Goal: Information Seeking & Learning: Learn about a topic

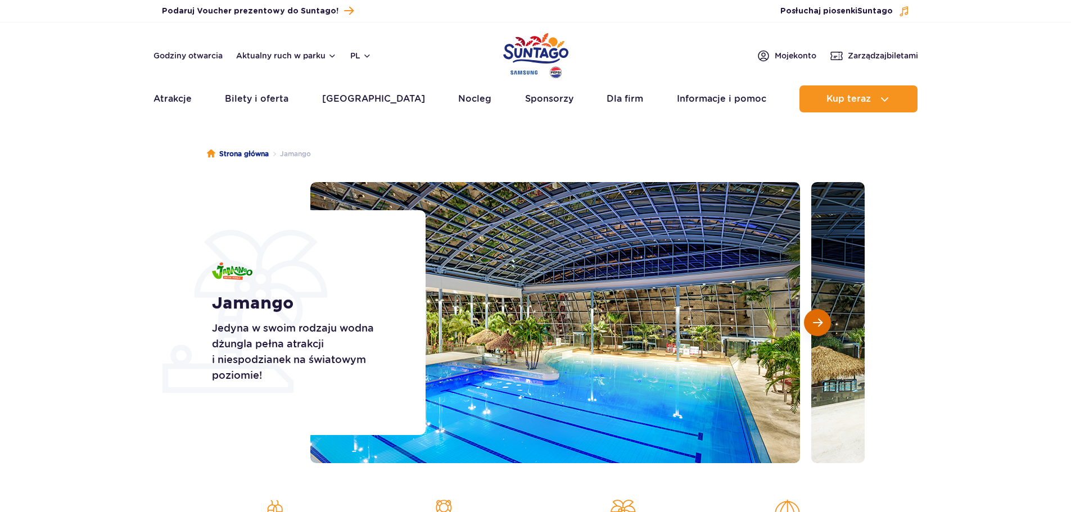
click at [818, 327] on span "Następny slajd" at bounding box center [818, 323] width 10 height 10
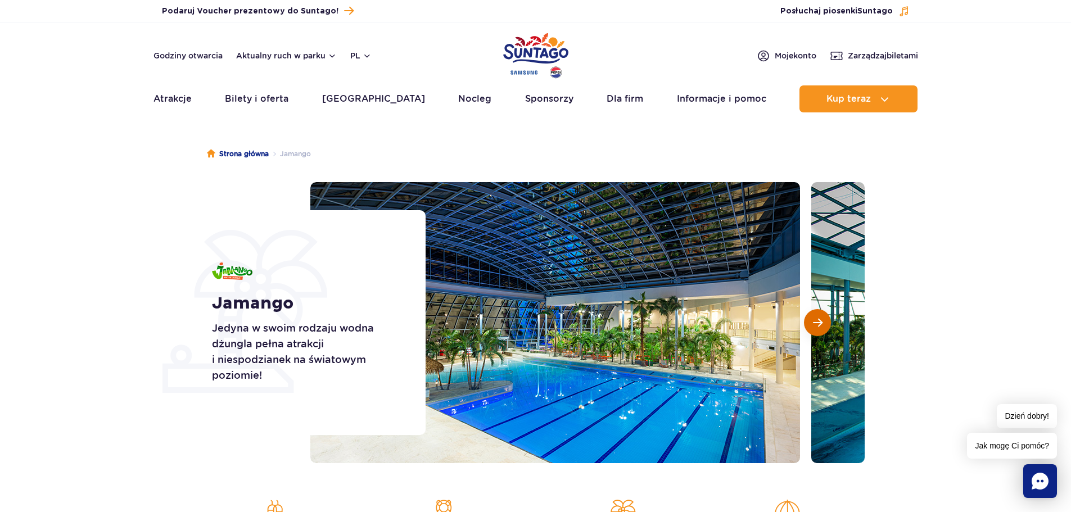
click at [818, 327] on span "Następny slajd" at bounding box center [818, 323] width 10 height 10
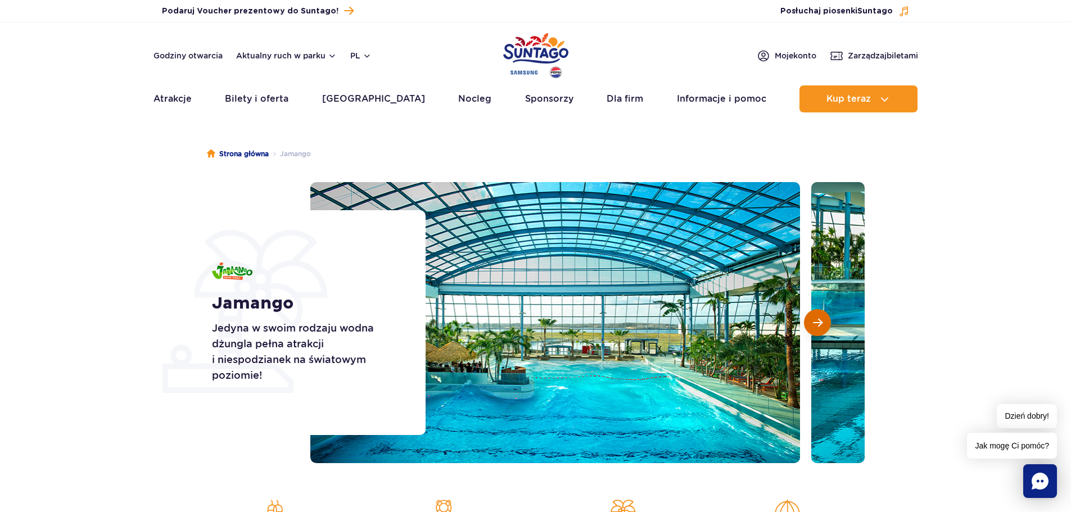
click at [818, 327] on span "Następny slajd" at bounding box center [818, 323] width 10 height 10
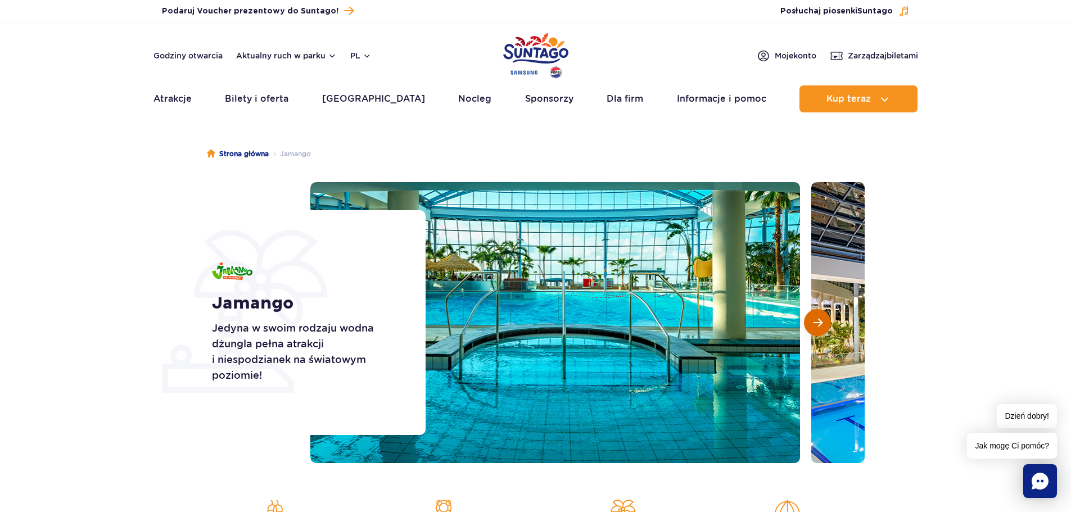
click at [818, 327] on span "Następny slajd" at bounding box center [818, 323] width 10 height 10
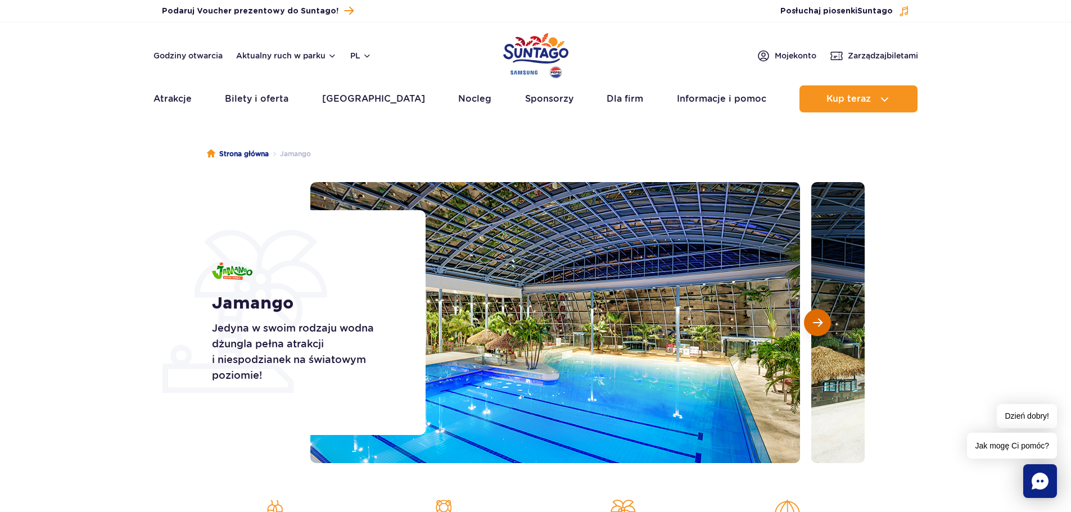
click at [818, 327] on span "Następny slajd" at bounding box center [818, 323] width 10 height 10
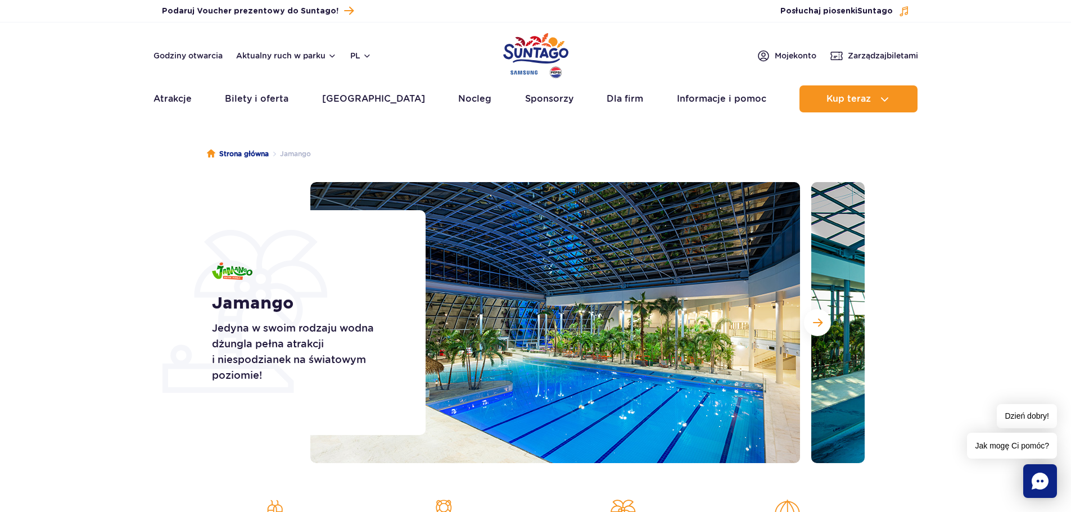
click at [143, 290] on section "Jamango Jedyna w swoim rodzaju wodna dżungla pełna atrakcji i niespodzianek na …" at bounding box center [535, 322] width 1071 height 281
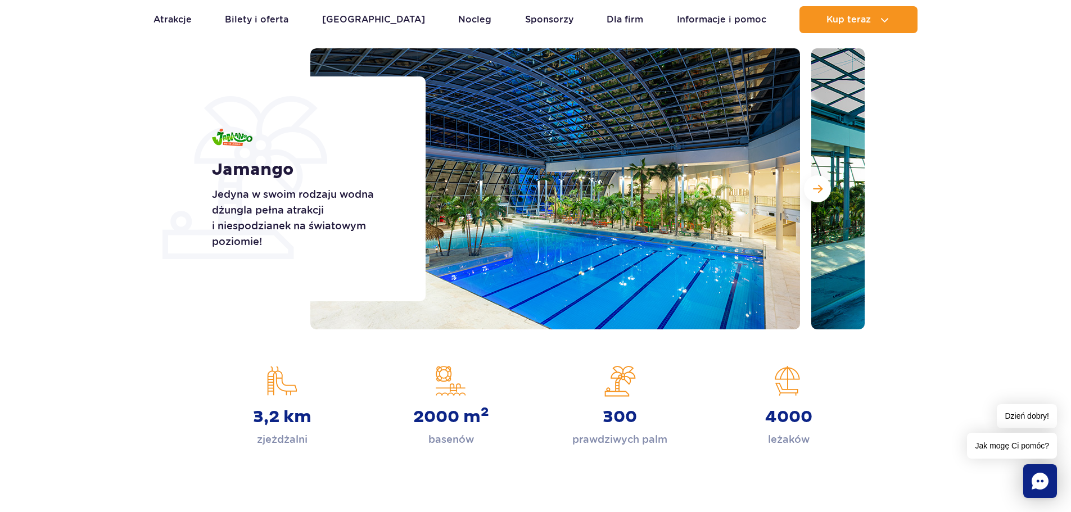
scroll to position [112, 0]
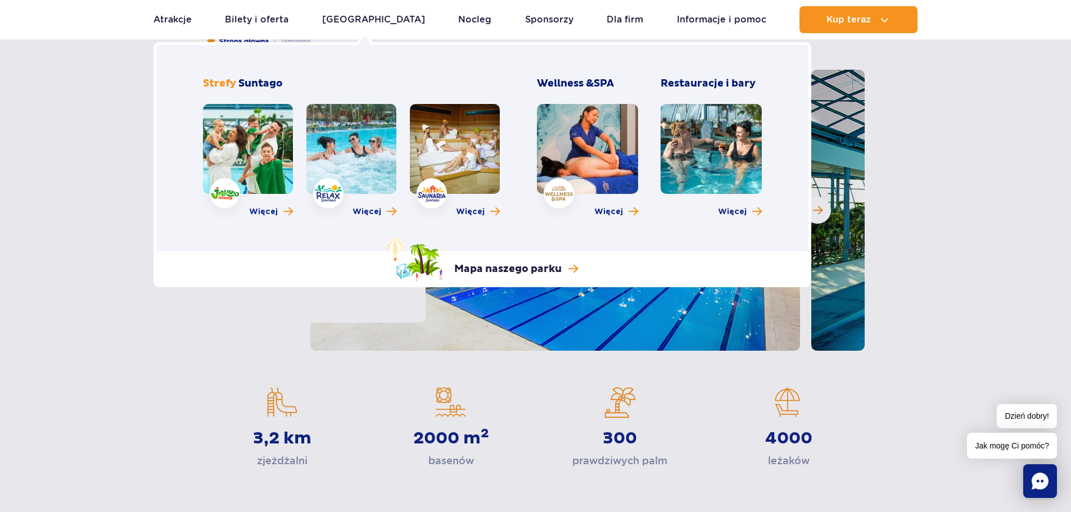
click at [286, 143] on link at bounding box center [248, 149] width 90 height 90
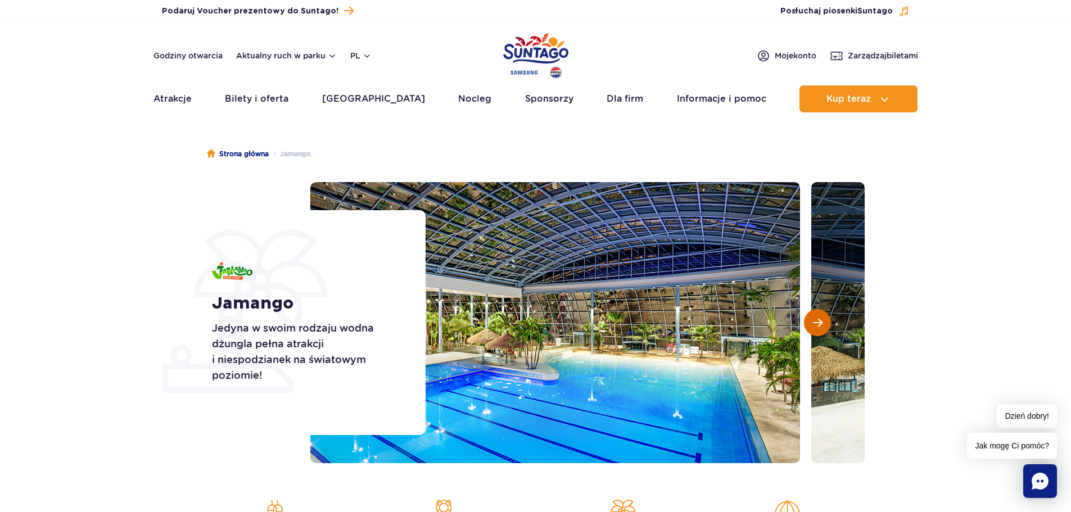
click at [827, 318] on button "Następny slajd" at bounding box center [817, 322] width 27 height 27
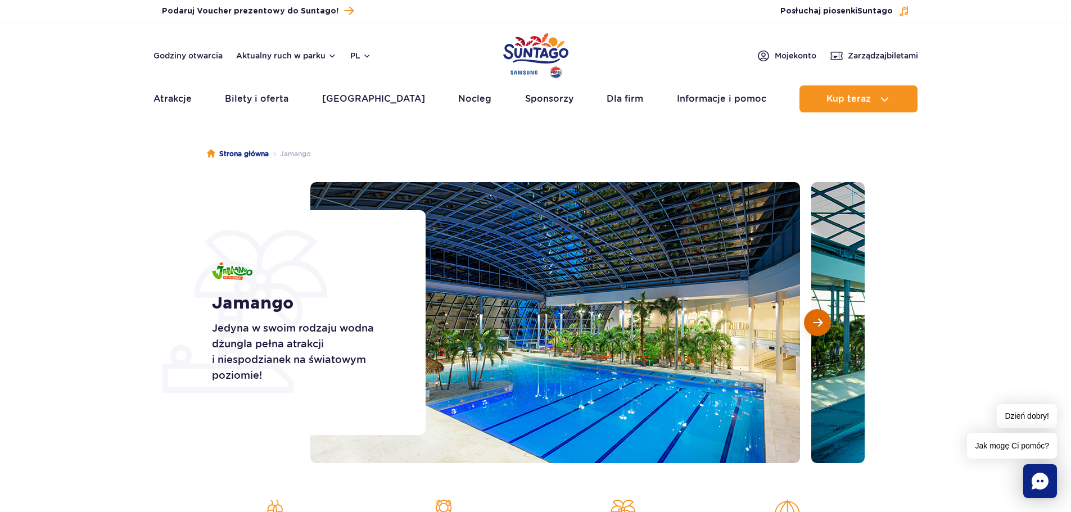
click at [827, 318] on button "Następny slajd" at bounding box center [817, 322] width 27 height 27
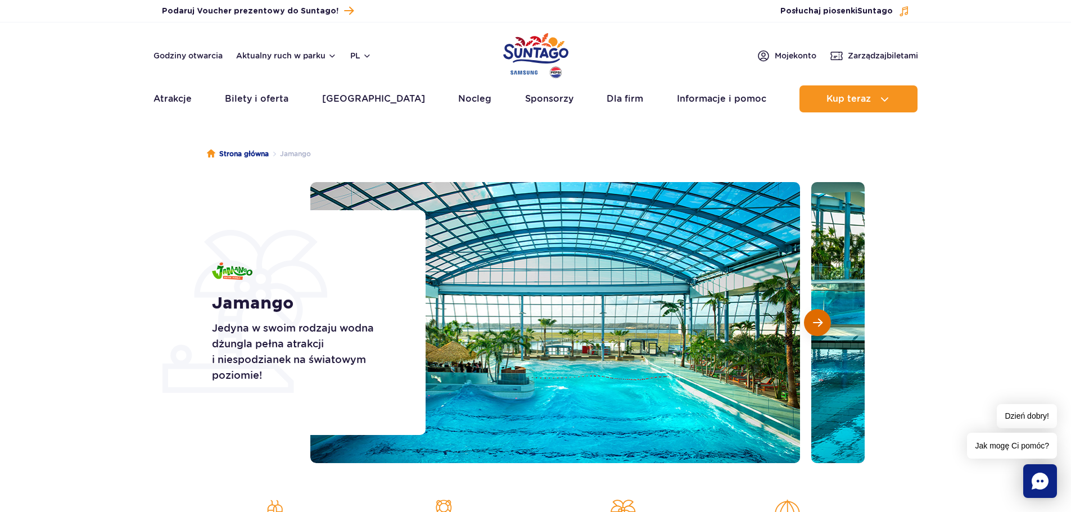
click at [827, 318] on button "Następny slajd" at bounding box center [817, 322] width 27 height 27
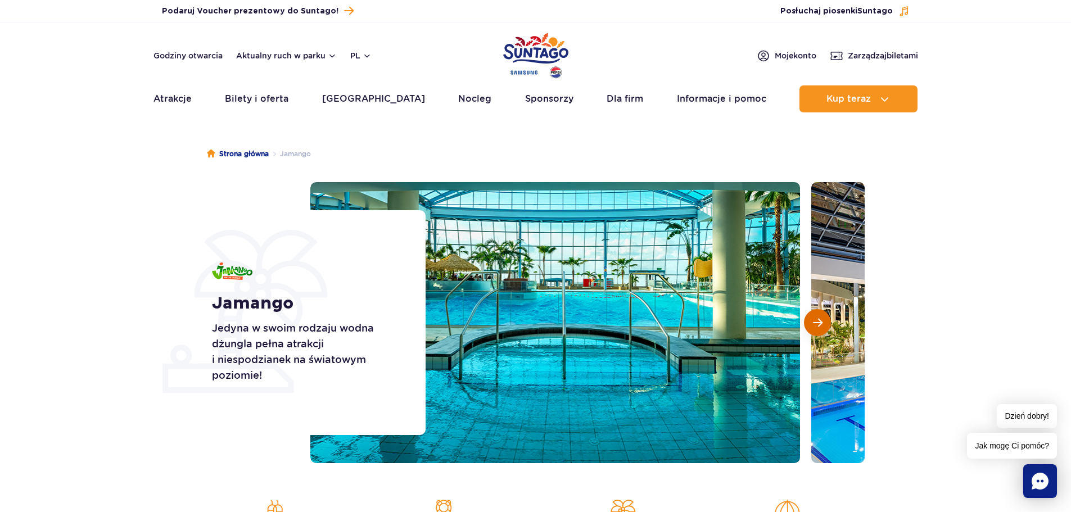
click at [827, 318] on button "Następny slajd" at bounding box center [817, 322] width 27 height 27
click at [813, 337] on img at bounding box center [1056, 322] width 490 height 281
click at [809, 327] on button "Następny slajd" at bounding box center [817, 322] width 27 height 27
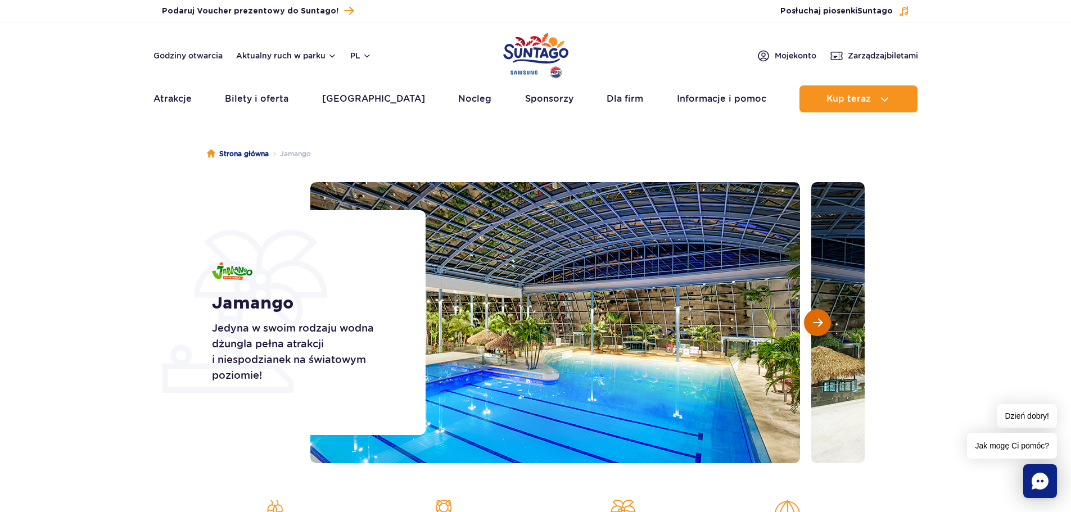
click at [809, 327] on button "Następny slajd" at bounding box center [817, 322] width 27 height 27
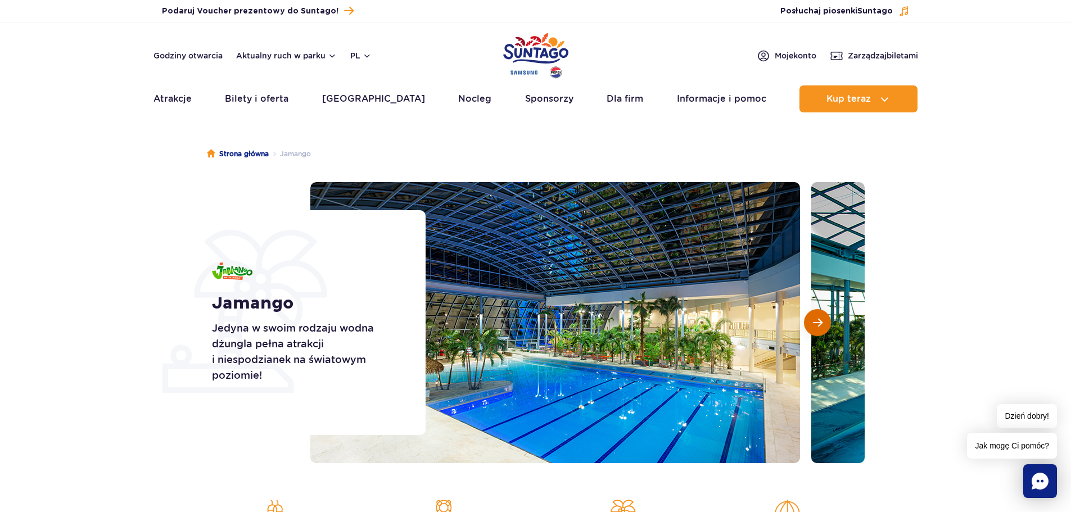
click at [809, 327] on button "Następny slajd" at bounding box center [817, 322] width 27 height 27
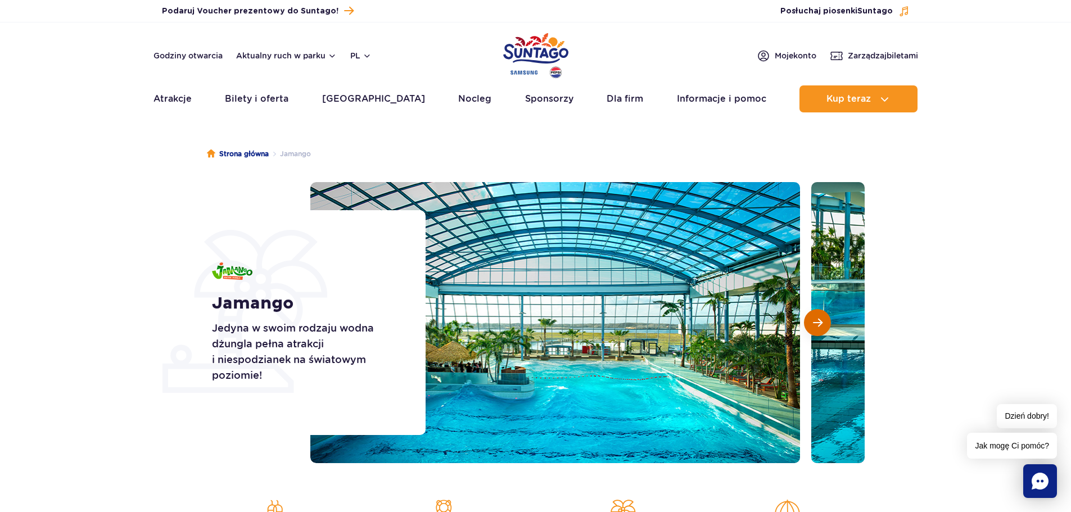
click at [809, 327] on button "Następny slajd" at bounding box center [817, 322] width 27 height 27
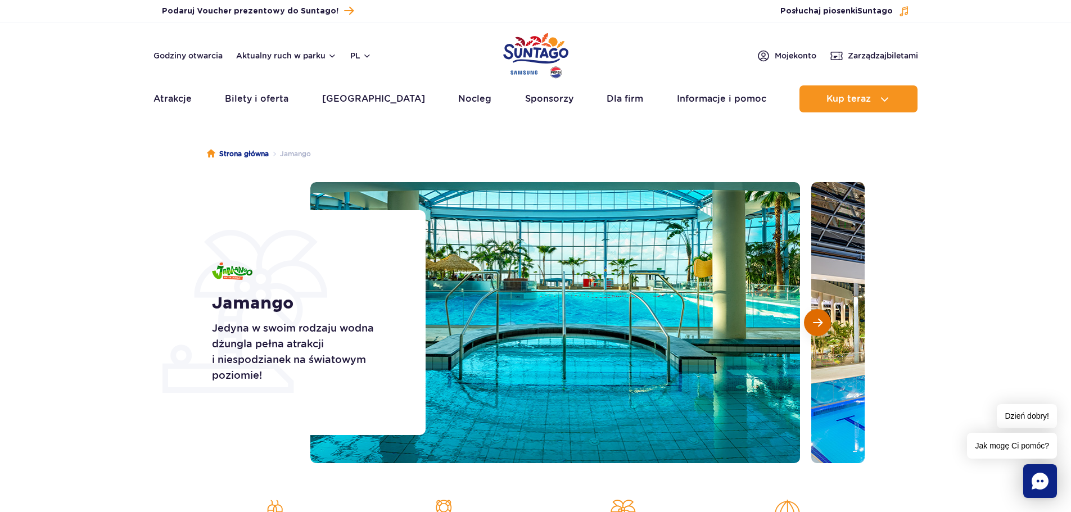
click at [809, 327] on button "Następny slajd" at bounding box center [817, 322] width 27 height 27
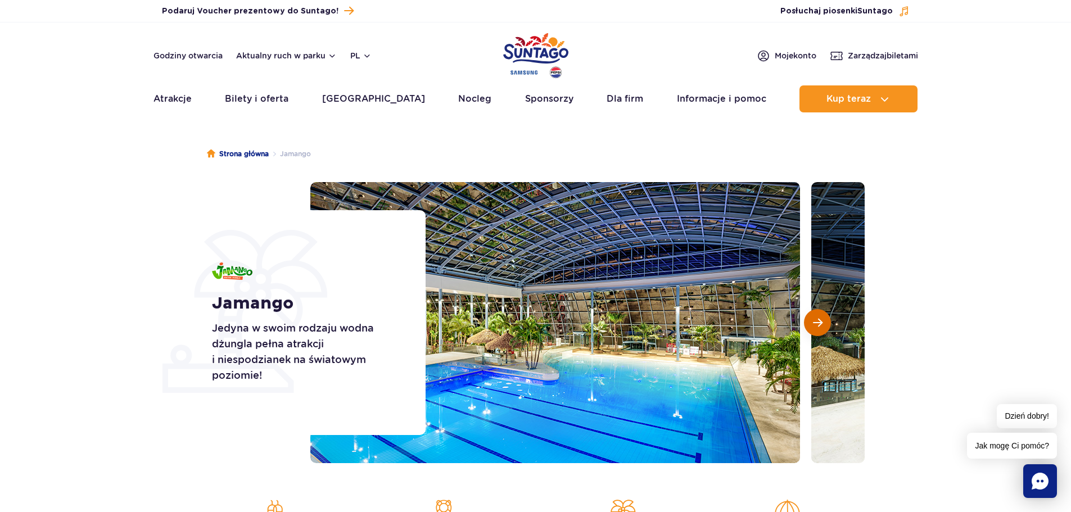
click at [809, 327] on button "Następny slajd" at bounding box center [817, 322] width 27 height 27
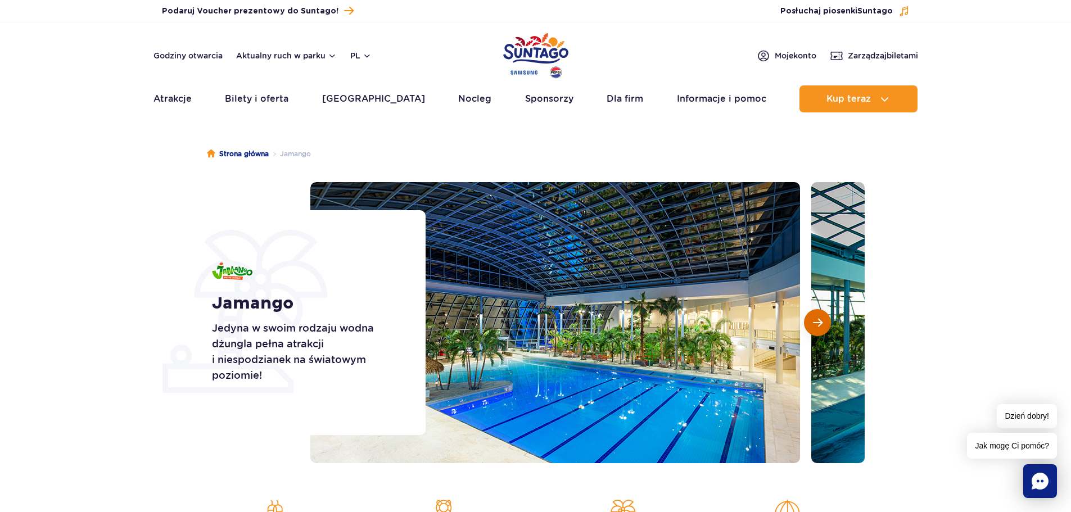
click at [809, 327] on button "Następny slajd" at bounding box center [817, 322] width 27 height 27
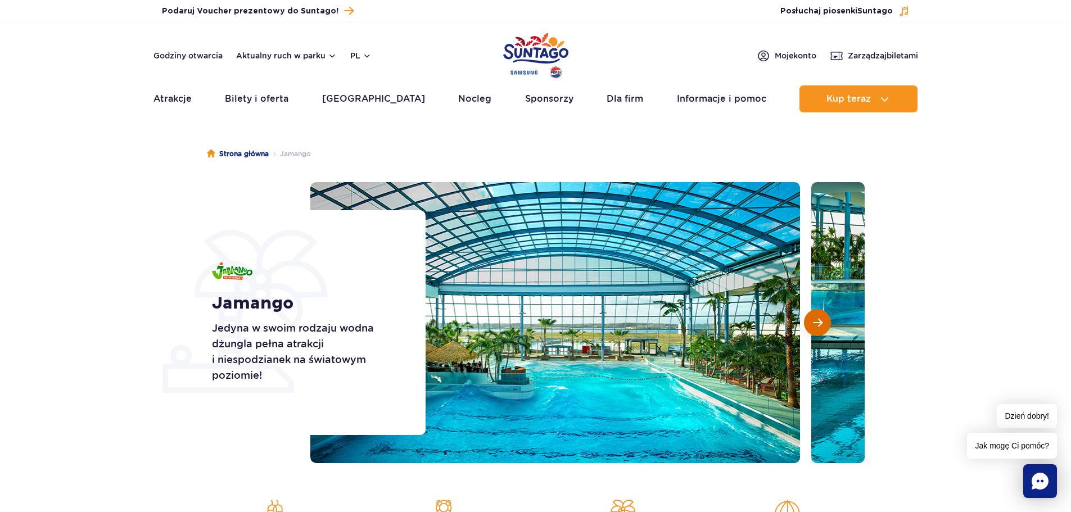
click at [811, 325] on button "Następny slajd" at bounding box center [817, 322] width 27 height 27
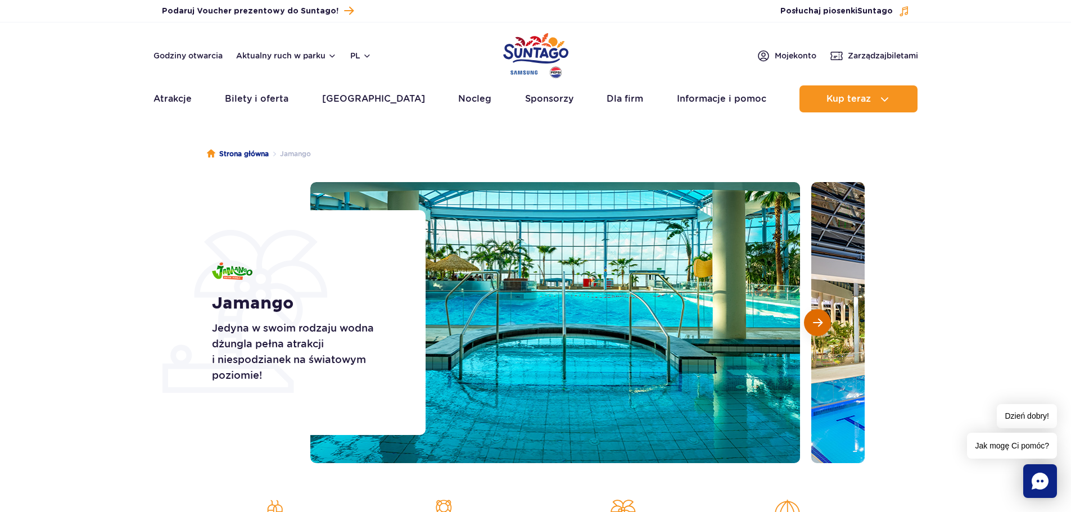
click at [811, 325] on button "Następny slajd" at bounding box center [817, 322] width 27 height 27
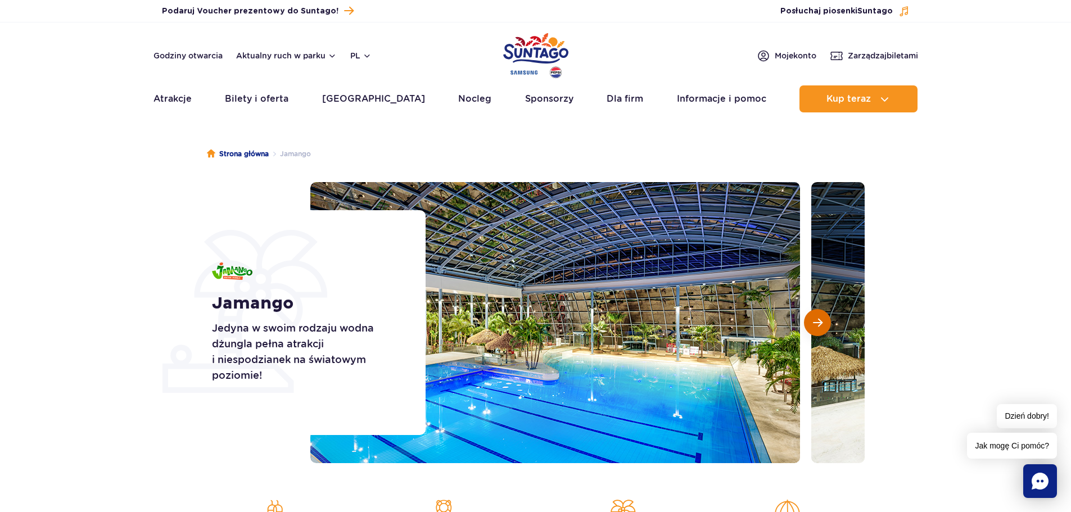
click at [811, 325] on button "Następny slajd" at bounding box center [817, 322] width 27 height 27
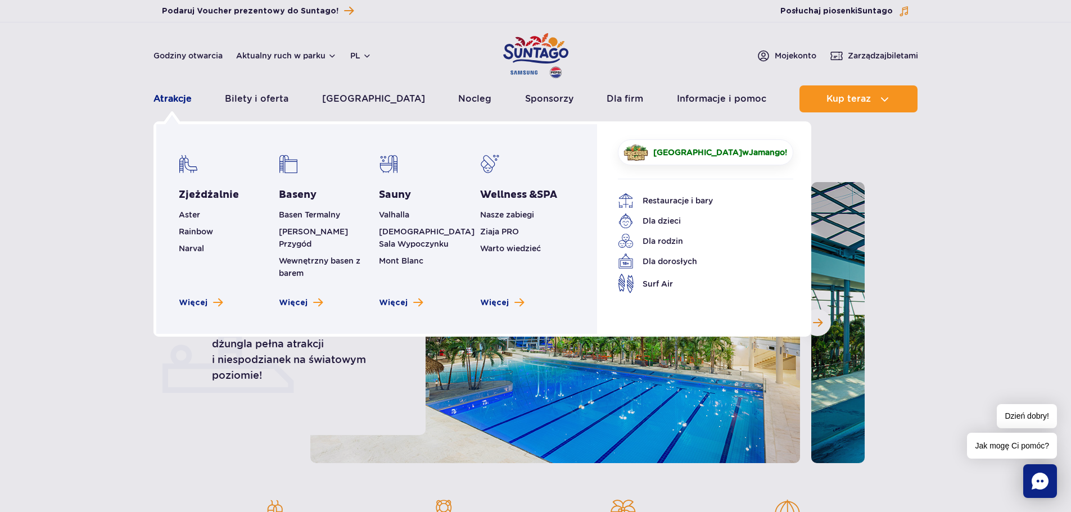
click at [174, 94] on link "Atrakcje" at bounding box center [172, 98] width 38 height 27
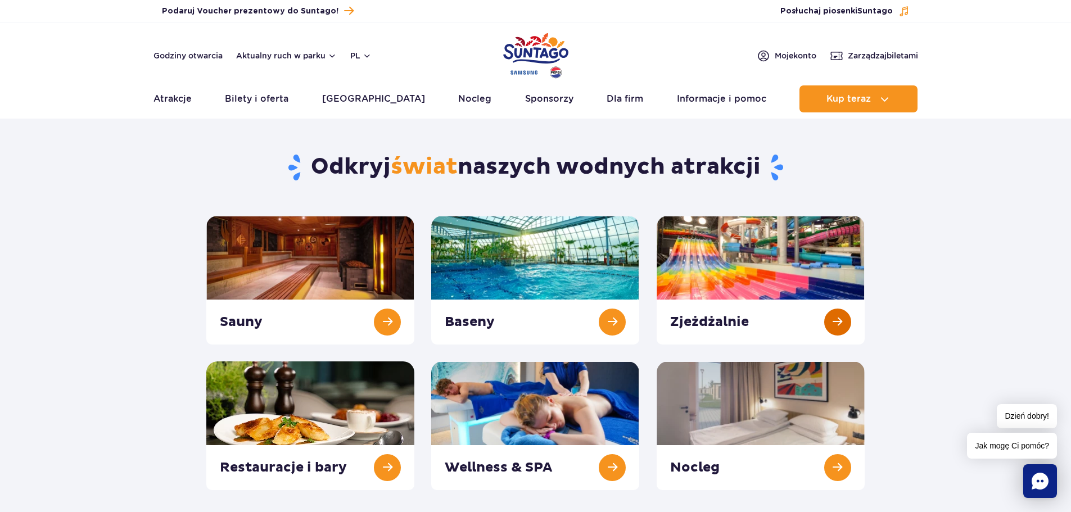
click at [782, 265] on link at bounding box center [761, 280] width 208 height 129
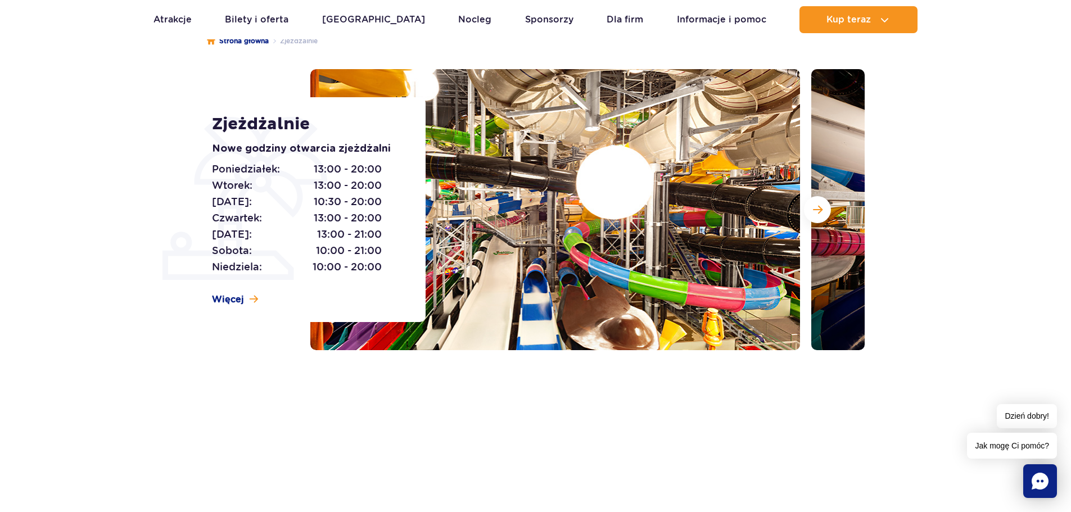
scroll to position [112, 0]
click at [817, 218] on button "Następny slajd" at bounding box center [817, 210] width 27 height 27
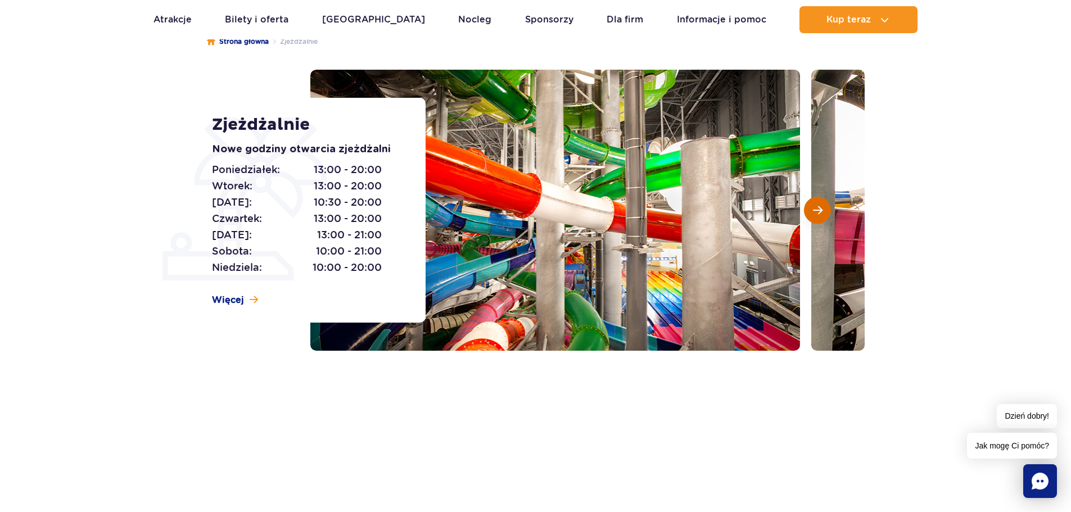
click at [817, 218] on button "Następny slajd" at bounding box center [817, 210] width 27 height 27
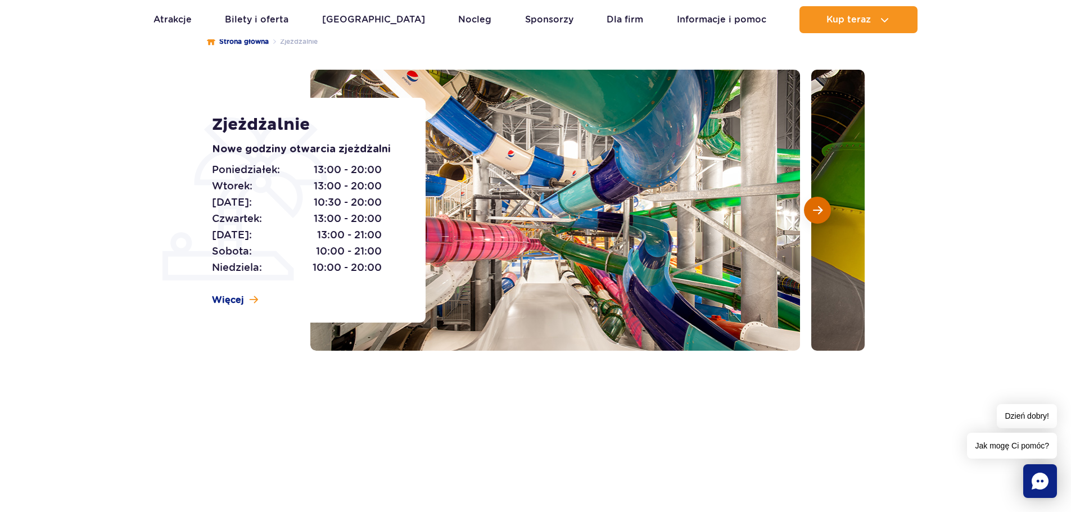
click at [817, 218] on button "Następny slajd" at bounding box center [817, 210] width 27 height 27
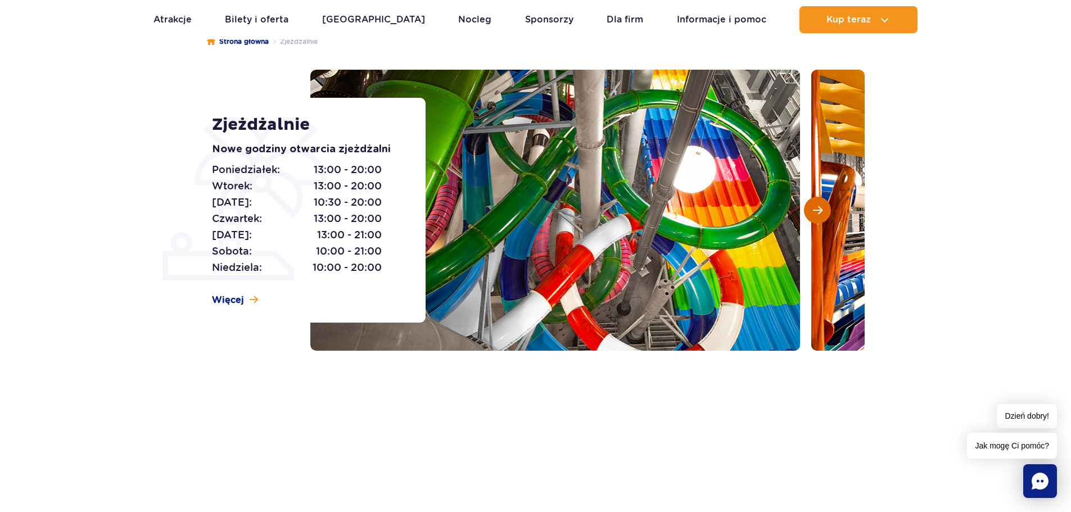
click at [817, 218] on button "Następny slajd" at bounding box center [817, 210] width 27 height 27
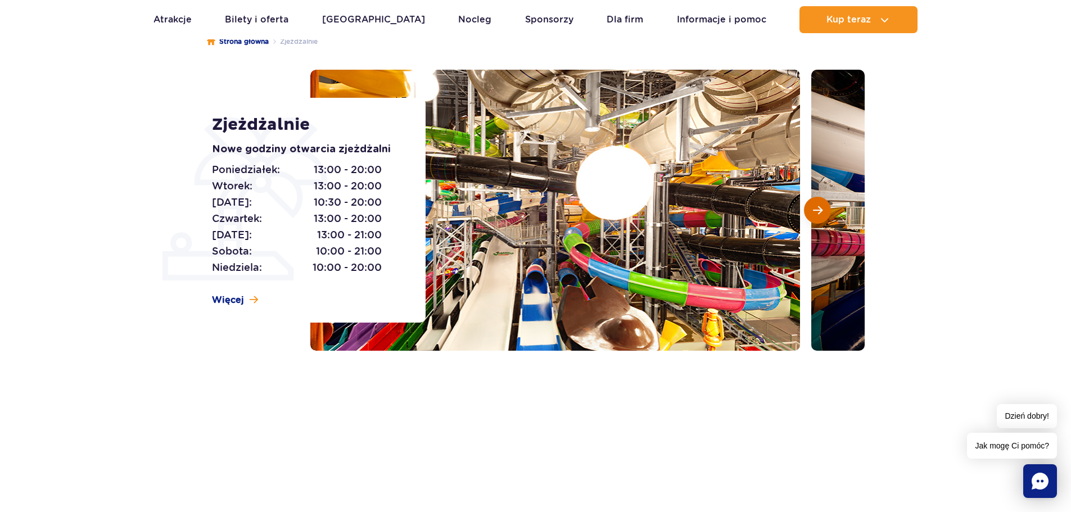
click at [817, 218] on button "Następny slajd" at bounding box center [817, 210] width 27 height 27
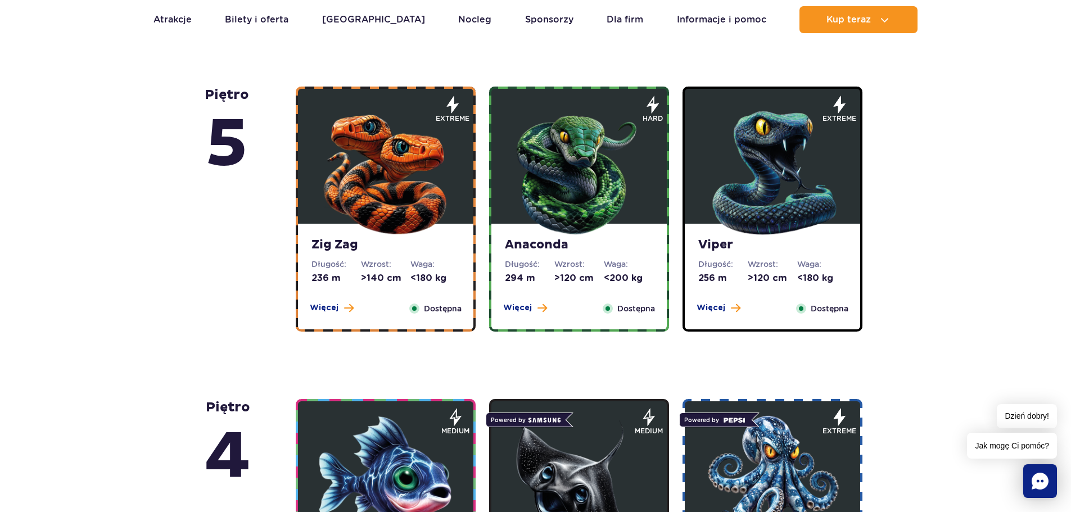
scroll to position [675, 0]
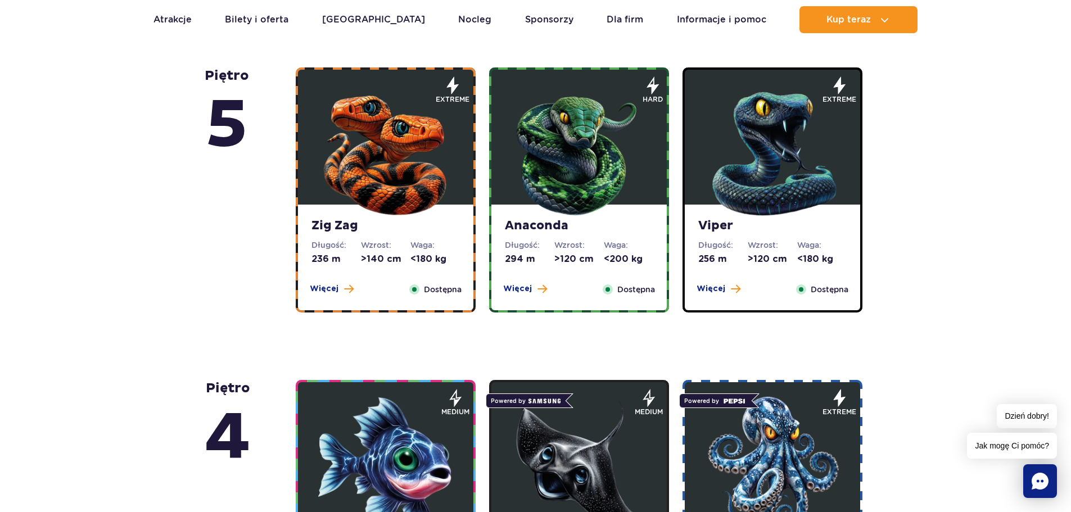
click at [562, 199] on img at bounding box center [579, 151] width 135 height 135
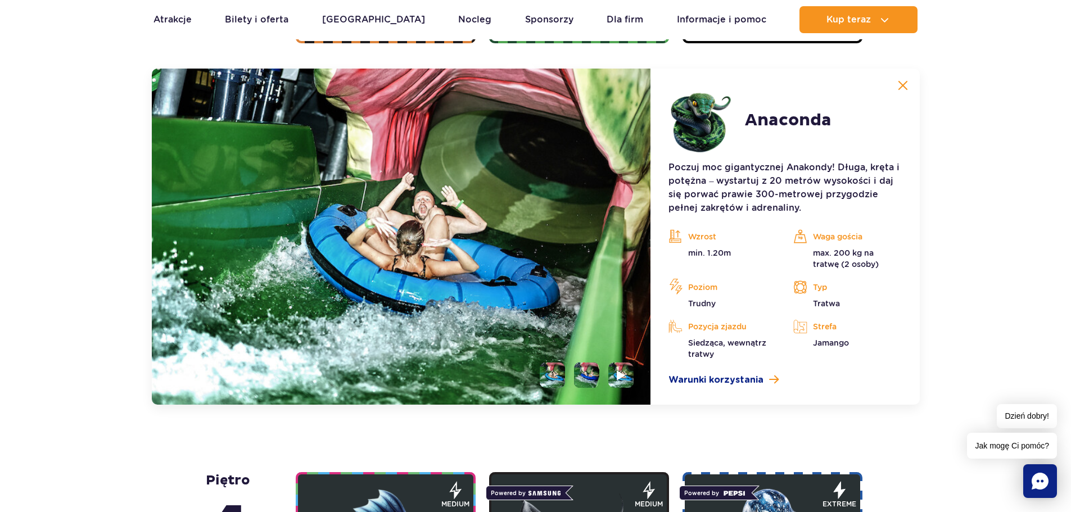
scroll to position [945, 0]
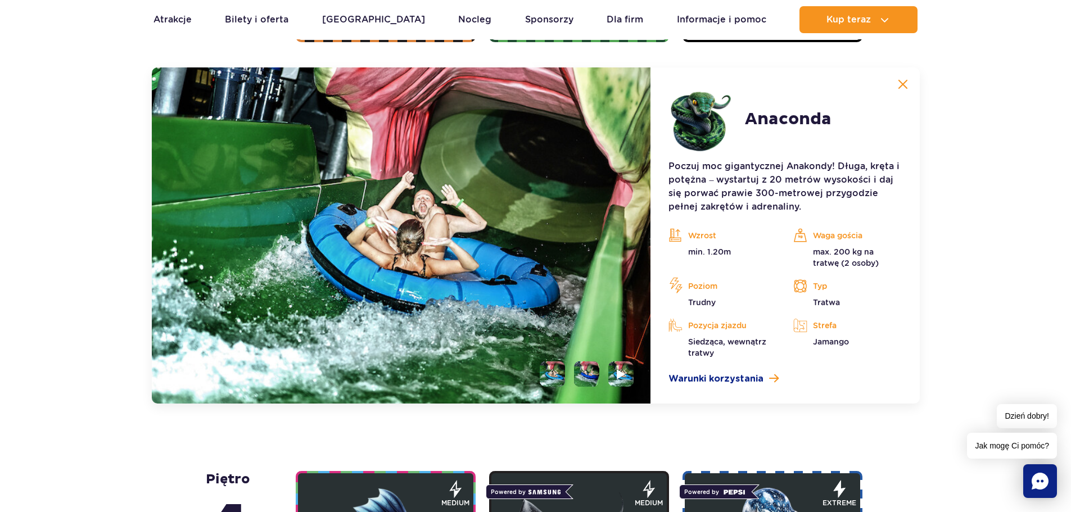
click at [903, 84] on img at bounding box center [903, 84] width 10 height 10
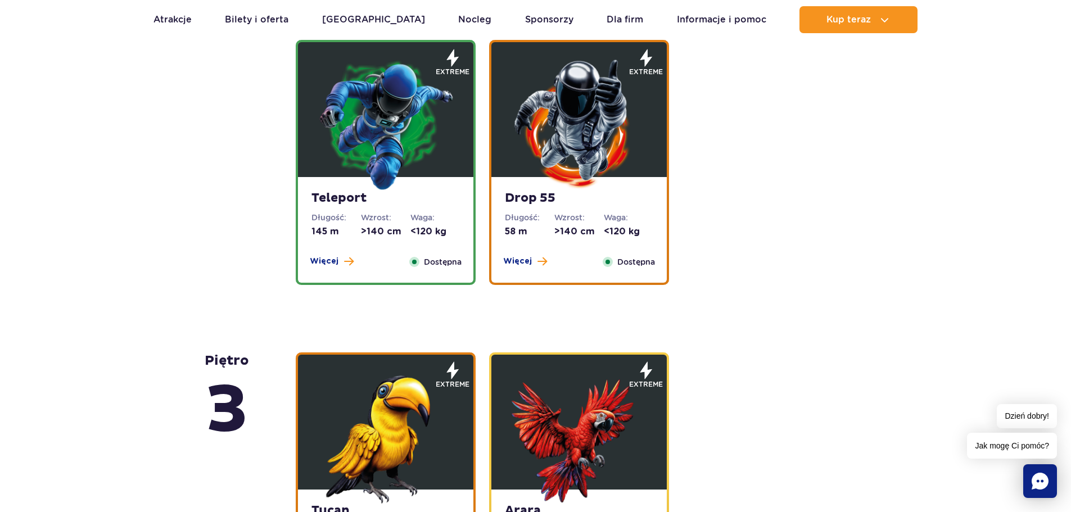
scroll to position [1507, 0]
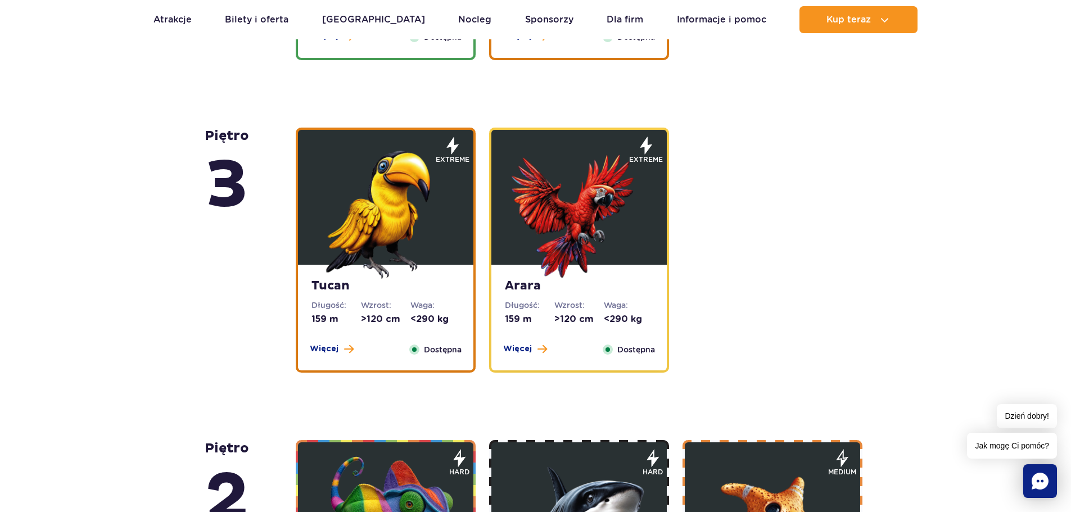
click at [368, 208] on img at bounding box center [385, 211] width 135 height 135
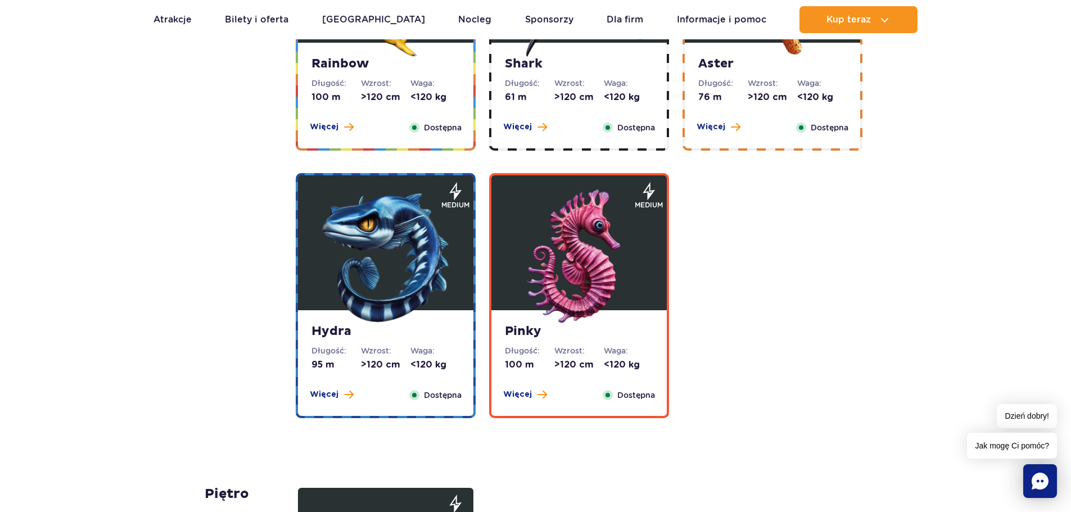
scroll to position [2400, 0]
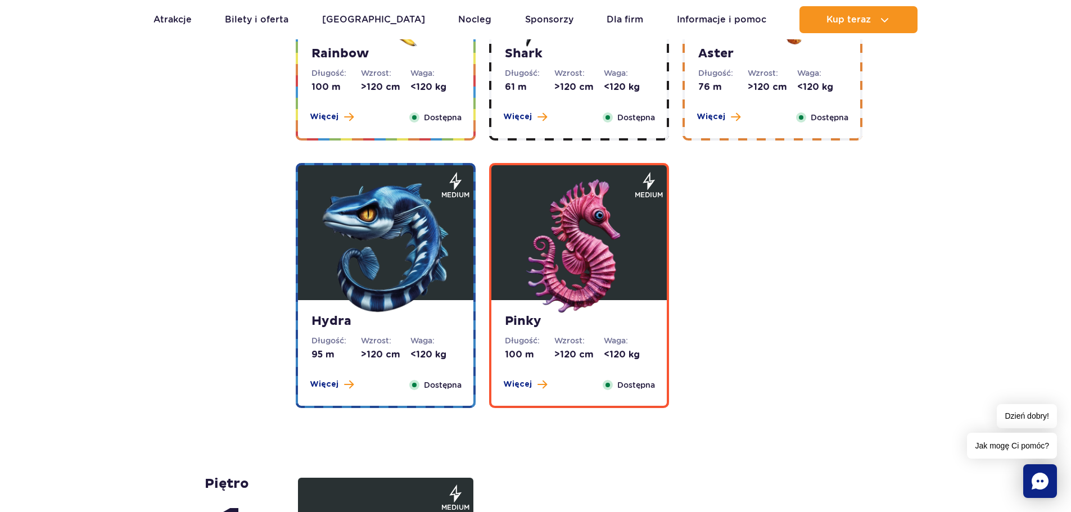
click at [585, 265] on img at bounding box center [579, 246] width 135 height 135
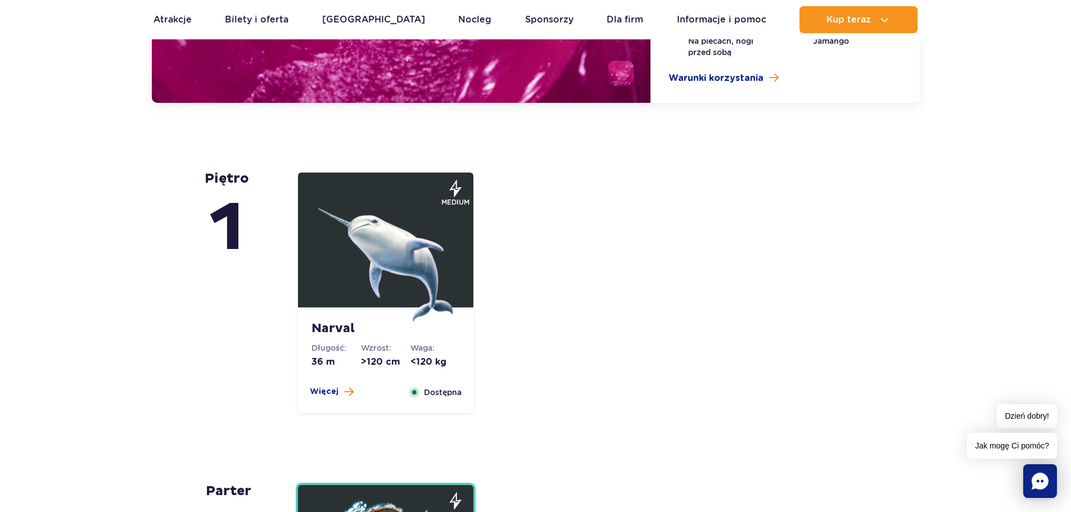
scroll to position [2755, 0]
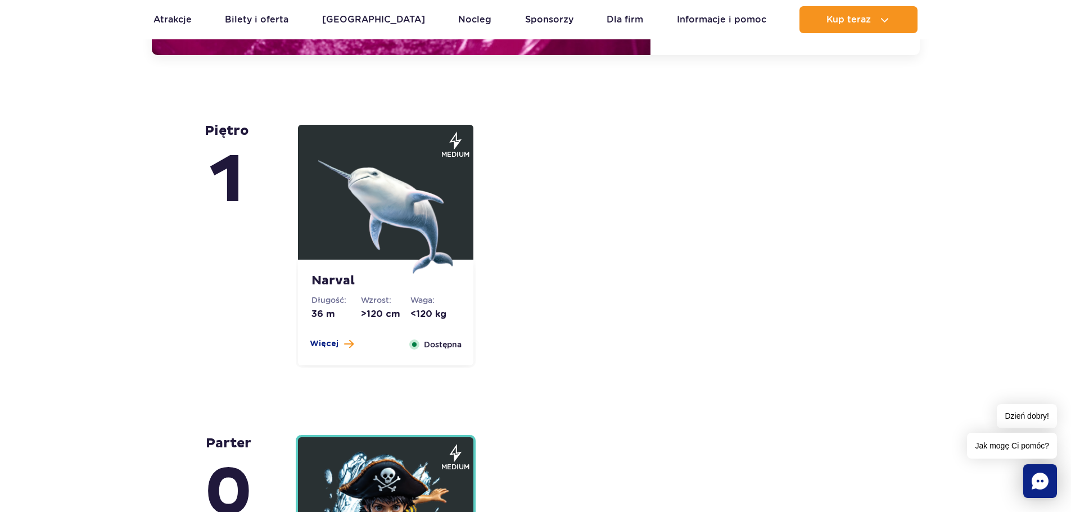
click at [293, 214] on div "Narval Długość: 36 m Wzrost: >120 cm Waga: <120 kg Więcej Zamknij Dostępna medi…" at bounding box center [385, 245] width 193 height 245
click at [394, 215] on img at bounding box center [385, 206] width 135 height 135
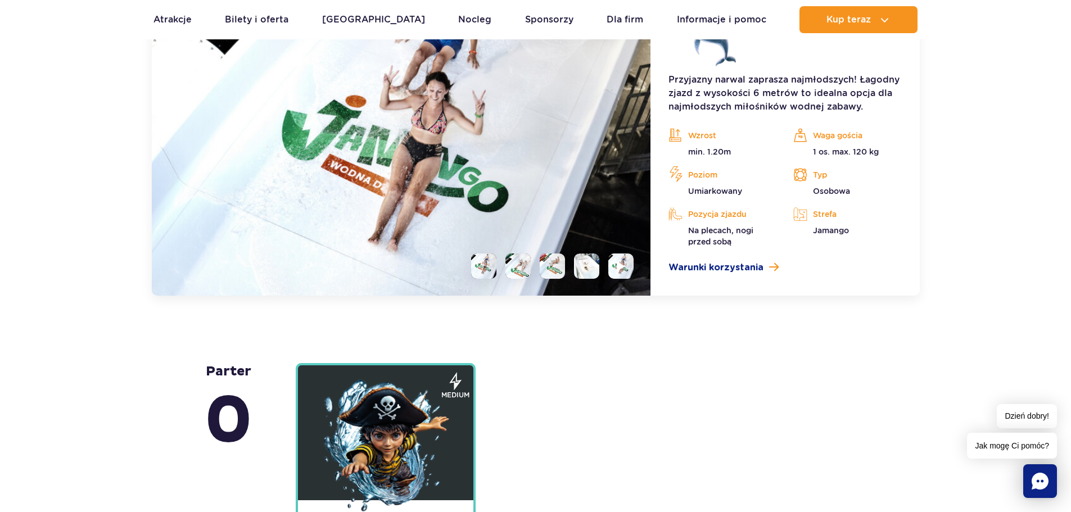
scroll to position [2955, 0]
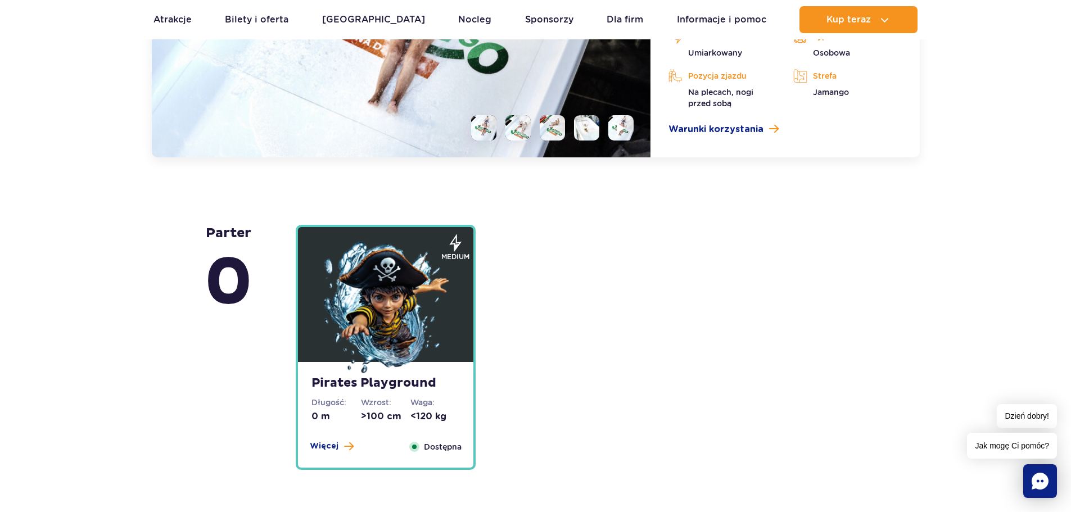
click at [367, 292] on img at bounding box center [385, 308] width 135 height 135
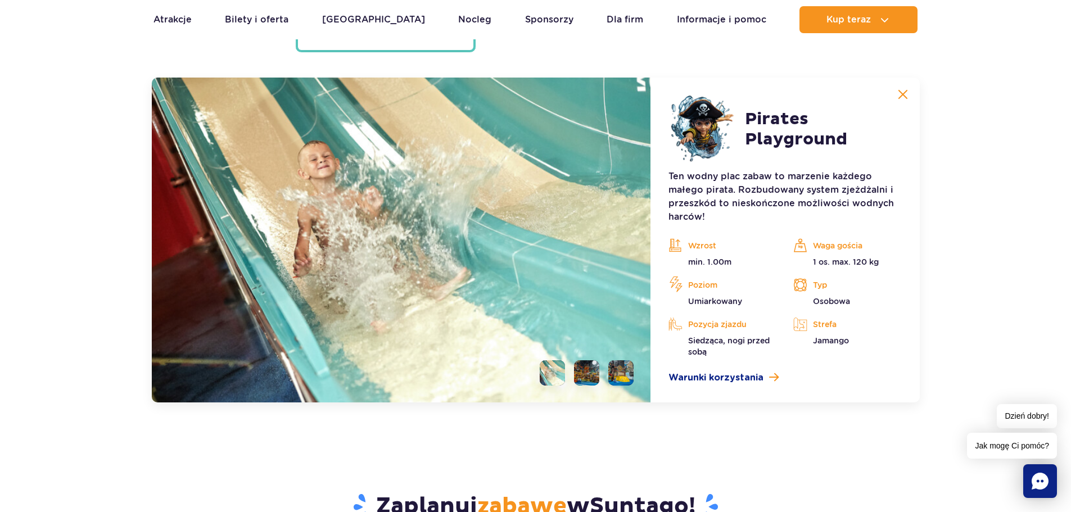
scroll to position [3043, 0]
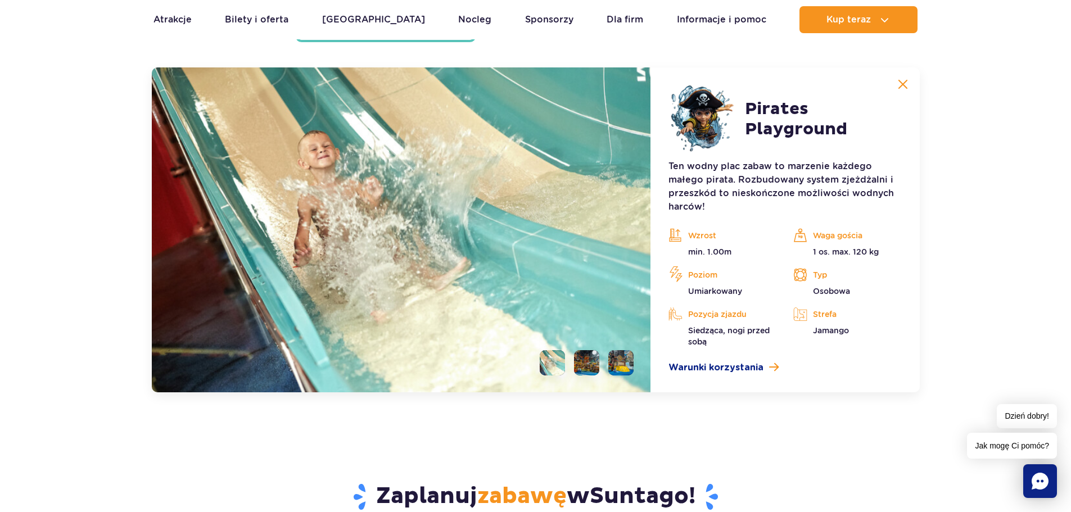
drag, startPoint x: 589, startPoint y: 377, endPoint x: 588, endPoint y: 360, distance: 16.9
click at [589, 377] on img at bounding box center [401, 229] width 499 height 325
click at [588, 360] on li at bounding box center [586, 362] width 25 height 25
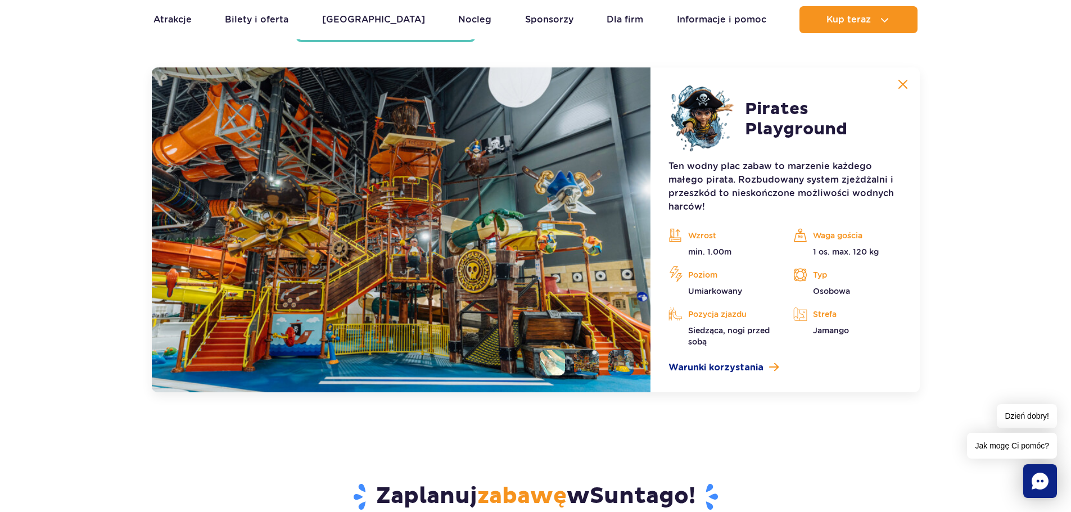
click at [624, 361] on li at bounding box center [620, 362] width 25 height 25
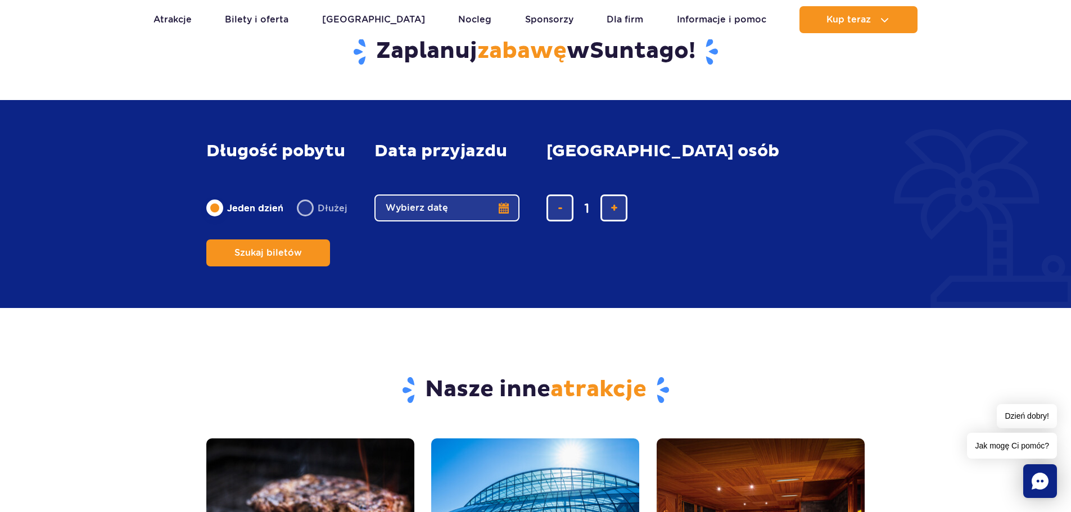
scroll to position [3492, 0]
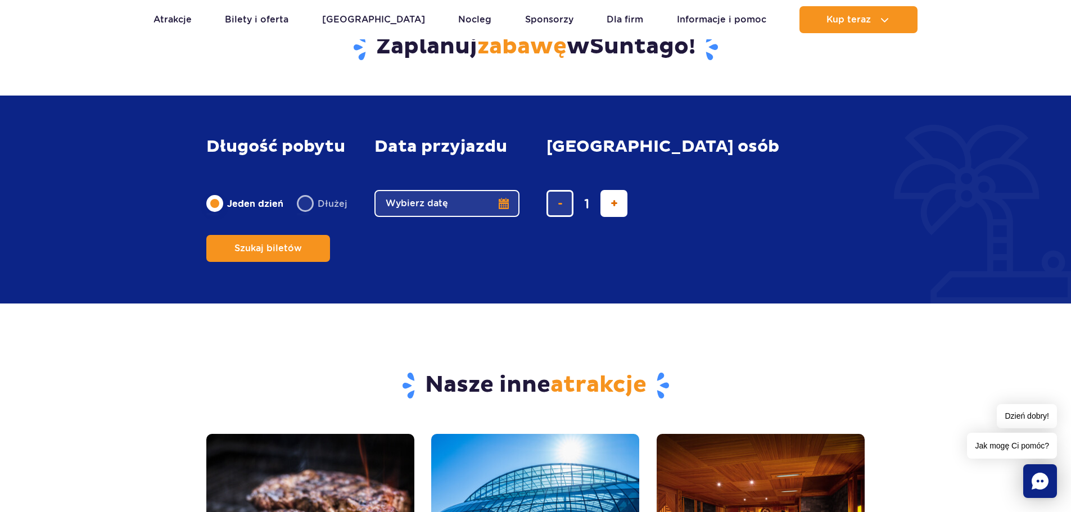
click at [621, 217] on button "dodaj bilet" at bounding box center [613, 203] width 27 height 27
type input "4"
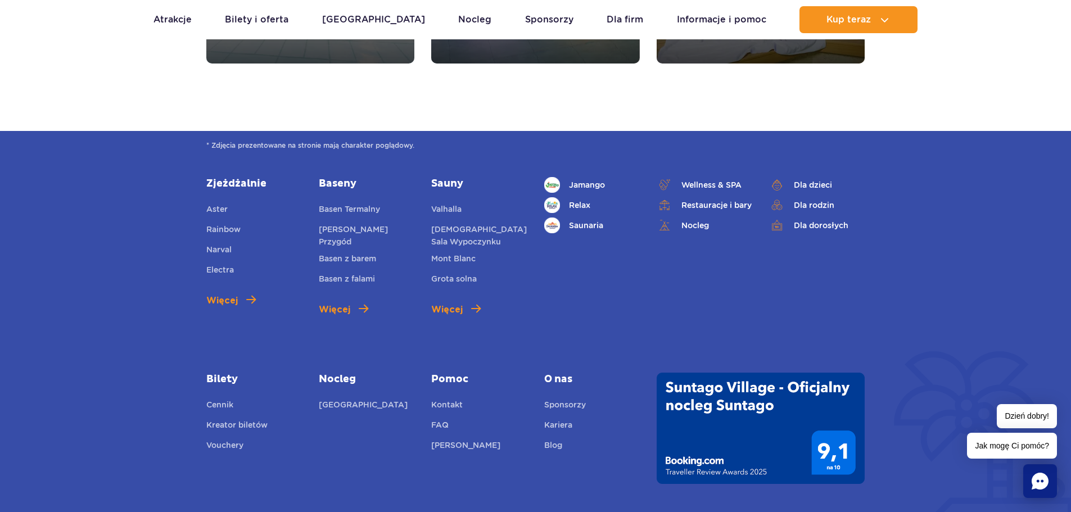
scroll to position [4167, 0]
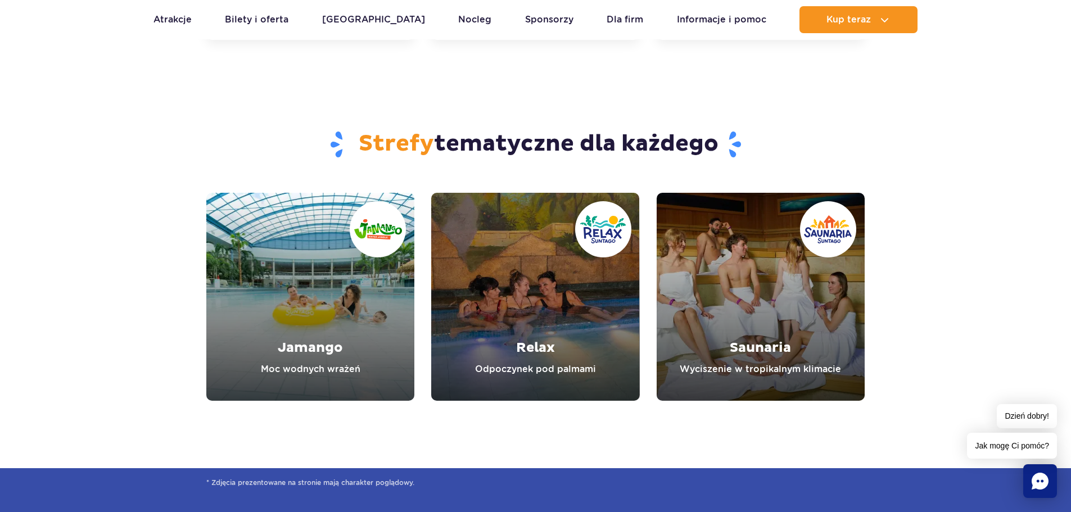
click at [292, 316] on link "Jamango" at bounding box center [310, 297] width 208 height 208
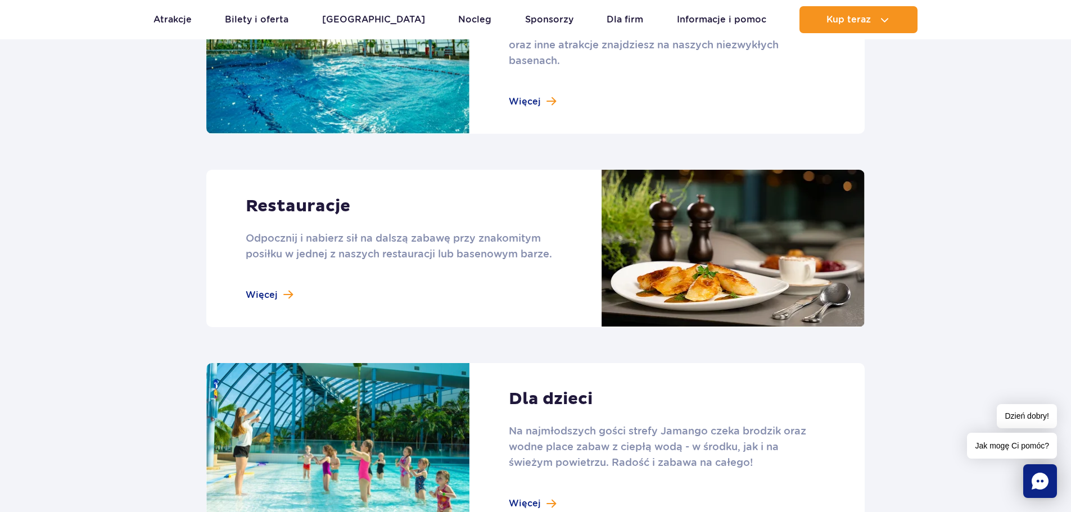
scroll to position [1349, 0]
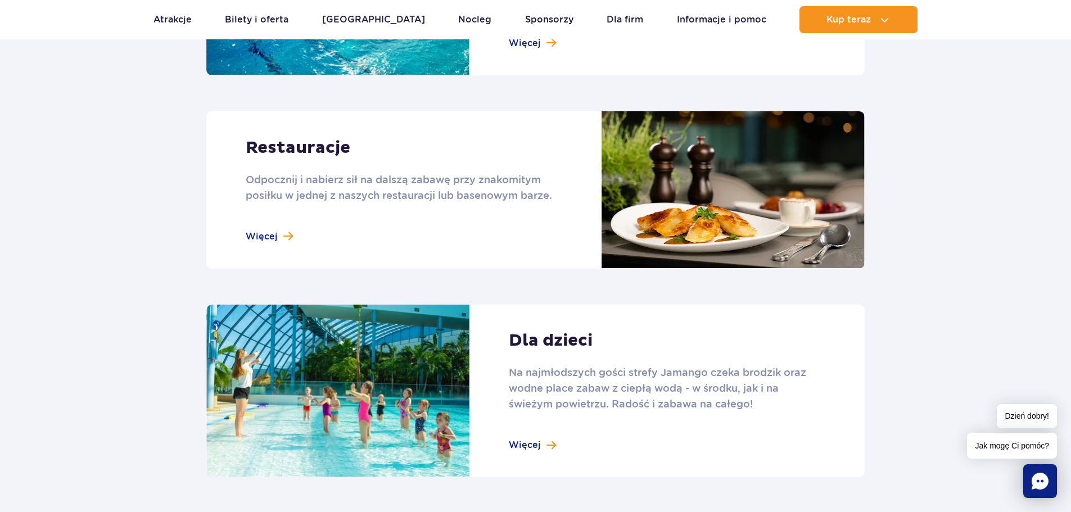
click at [368, 365] on link at bounding box center [535, 391] width 658 height 173
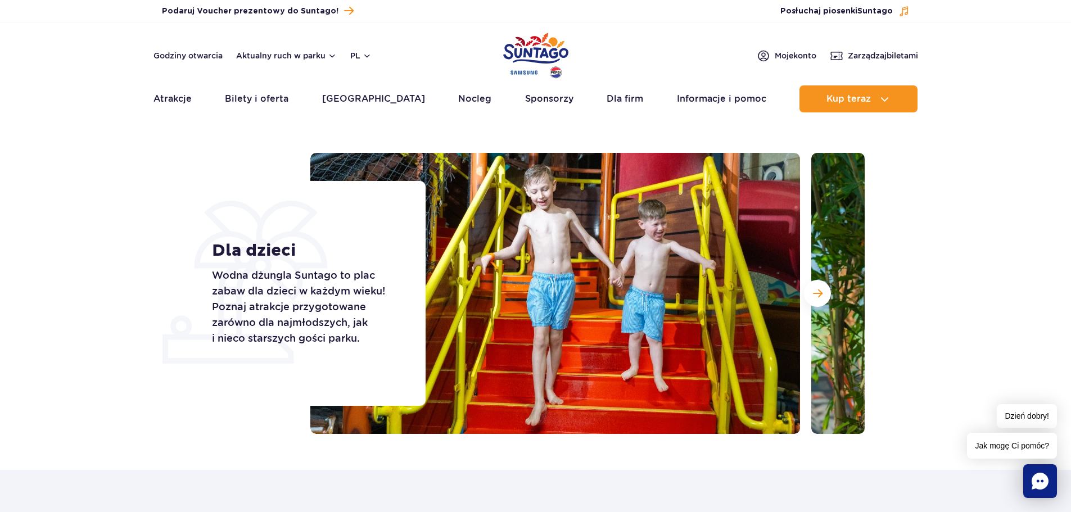
click at [685, 311] on img at bounding box center [555, 293] width 490 height 281
click at [814, 297] on span "Następny slajd" at bounding box center [818, 293] width 10 height 10
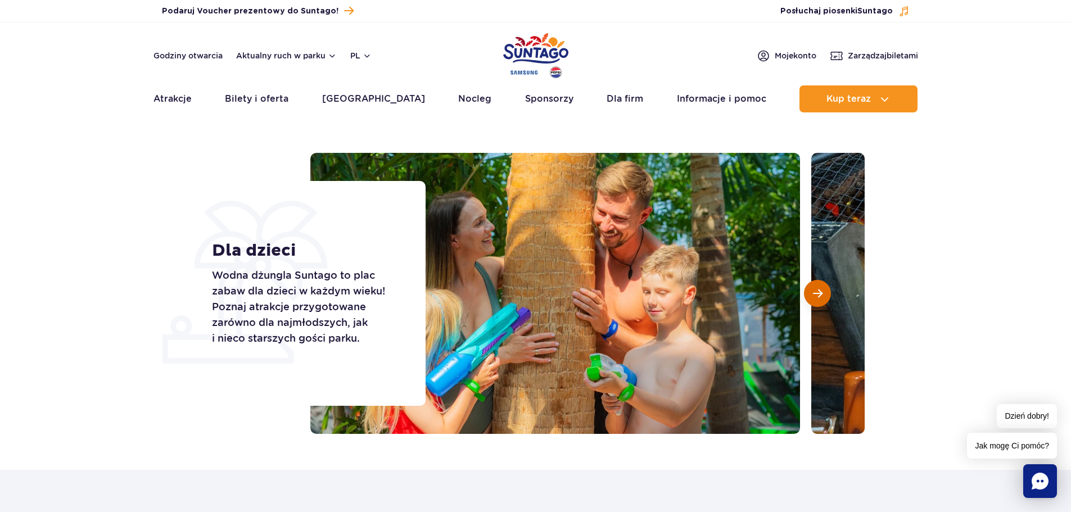
click at [814, 297] on span "Następny slajd" at bounding box center [818, 293] width 10 height 10
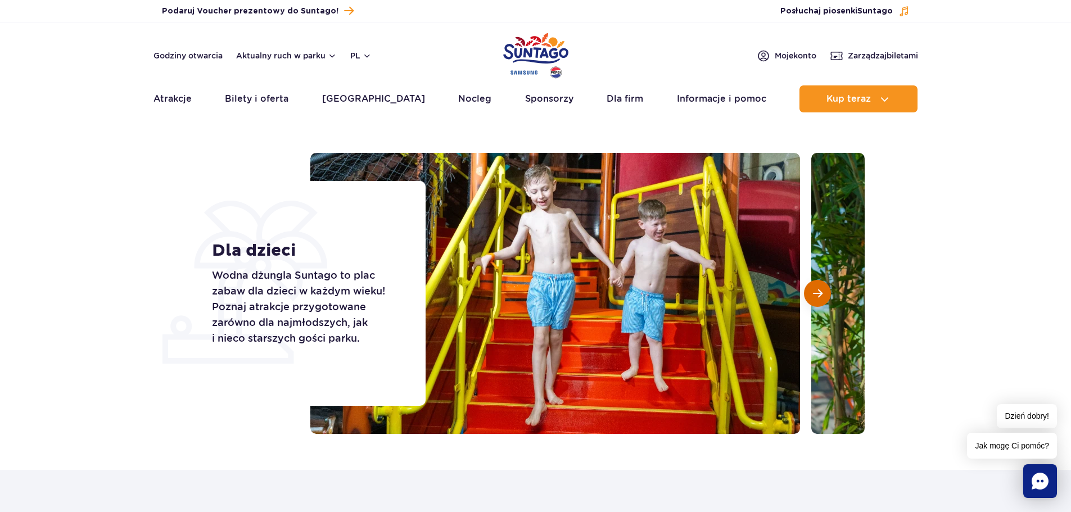
click at [814, 297] on span "Następny slajd" at bounding box center [818, 293] width 10 height 10
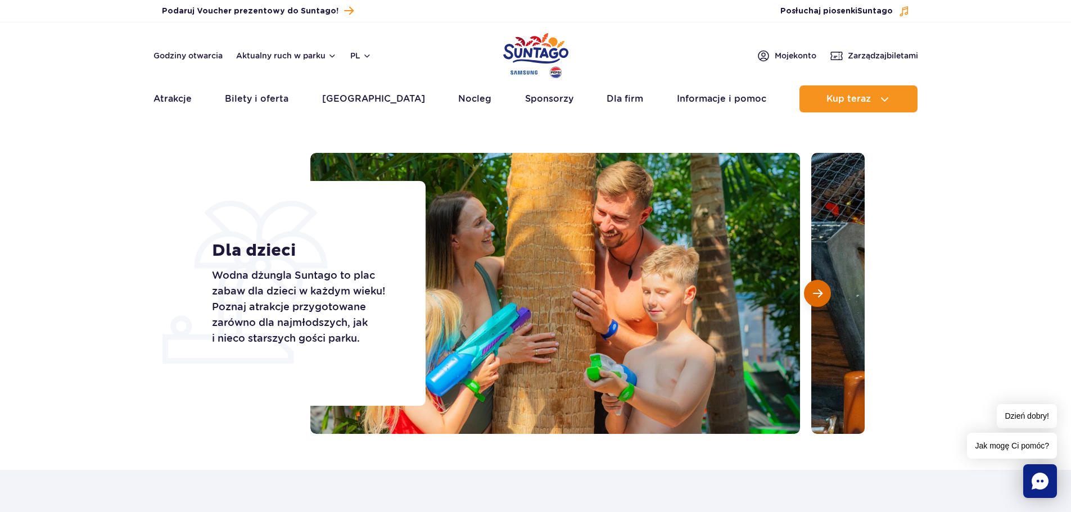
click at [814, 297] on span "Następny slajd" at bounding box center [818, 293] width 10 height 10
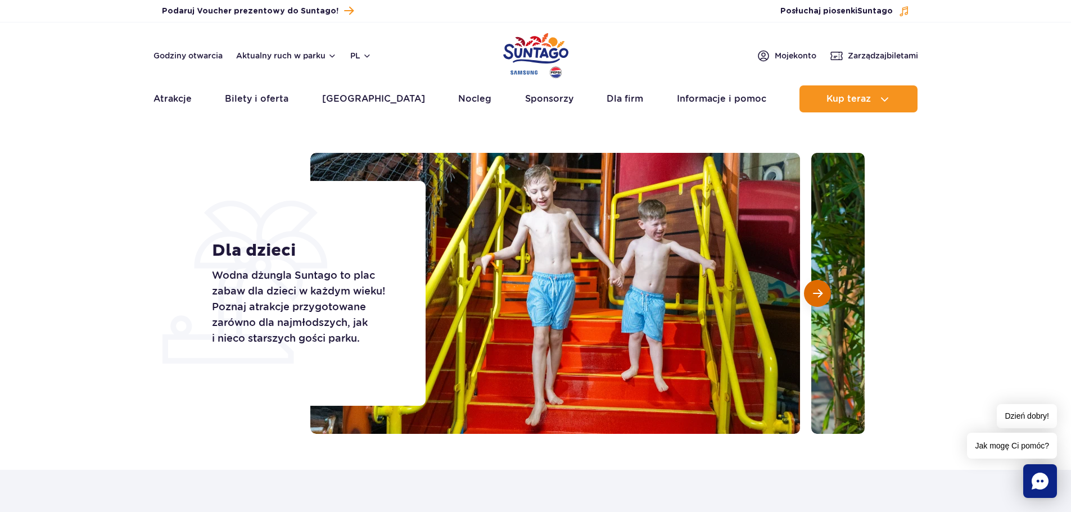
click at [814, 297] on span "Następny slajd" at bounding box center [818, 293] width 10 height 10
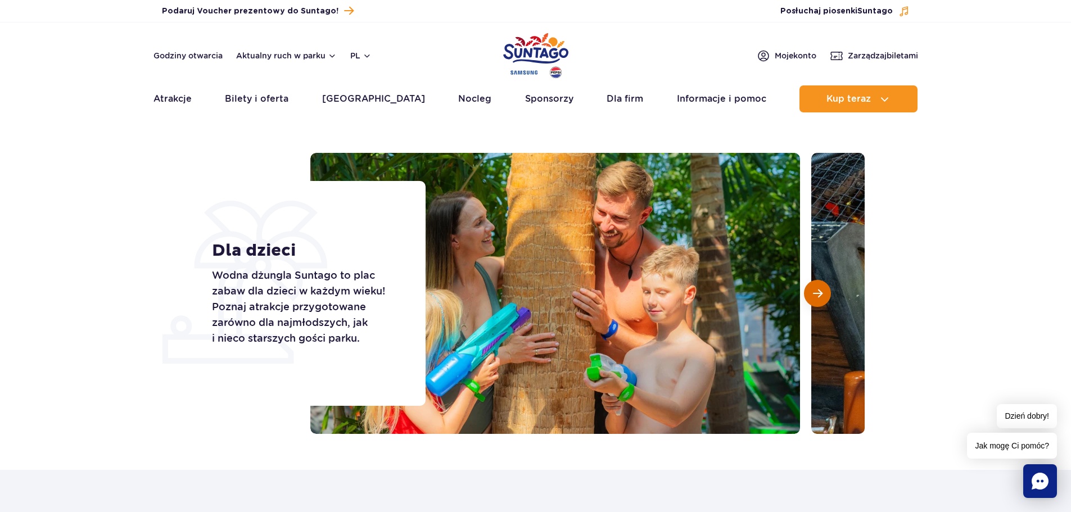
click at [814, 297] on span "Następny slajd" at bounding box center [818, 293] width 10 height 10
